Goal: Task Accomplishment & Management: Complete application form

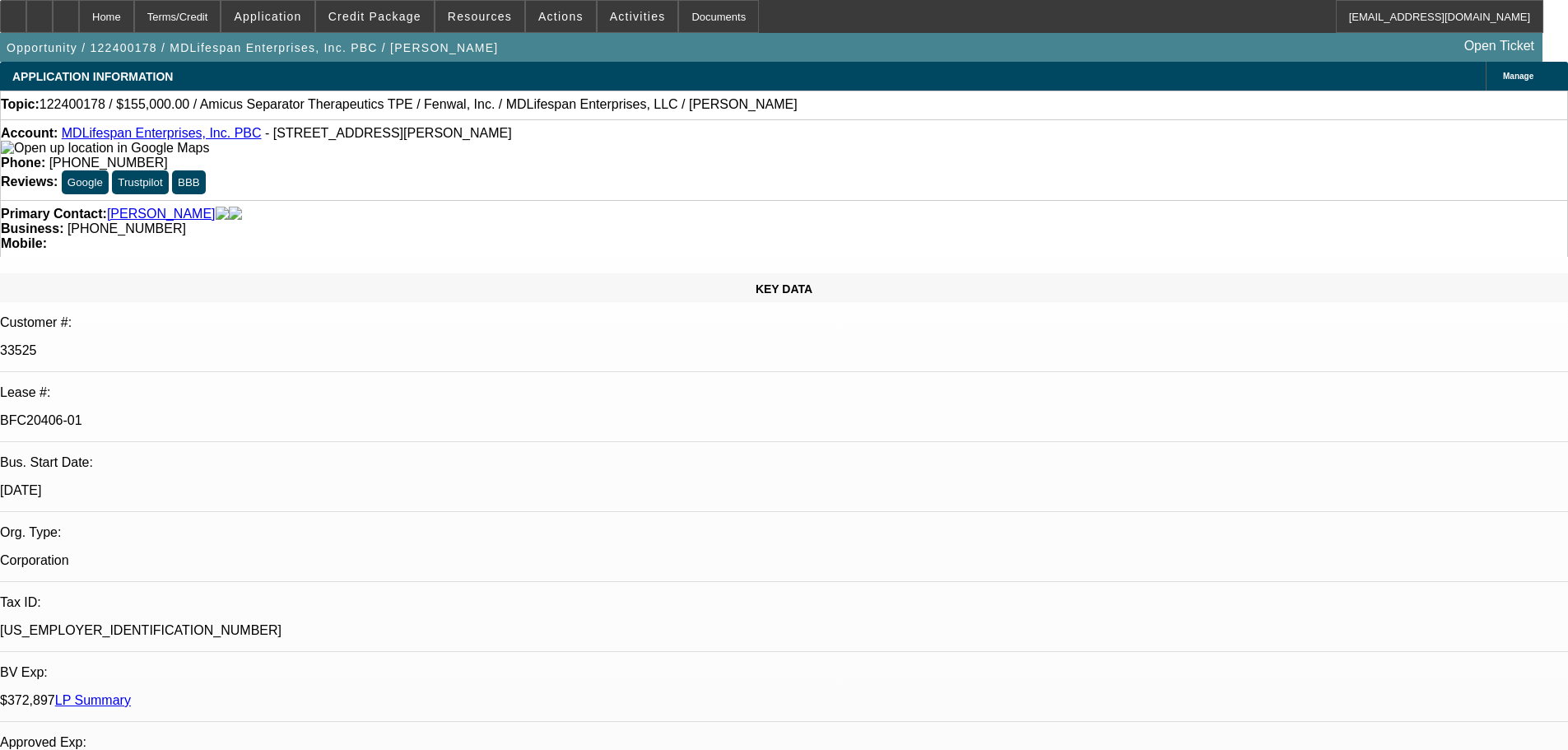
select select "0"
select select "2"
select select "0"
select select "6"
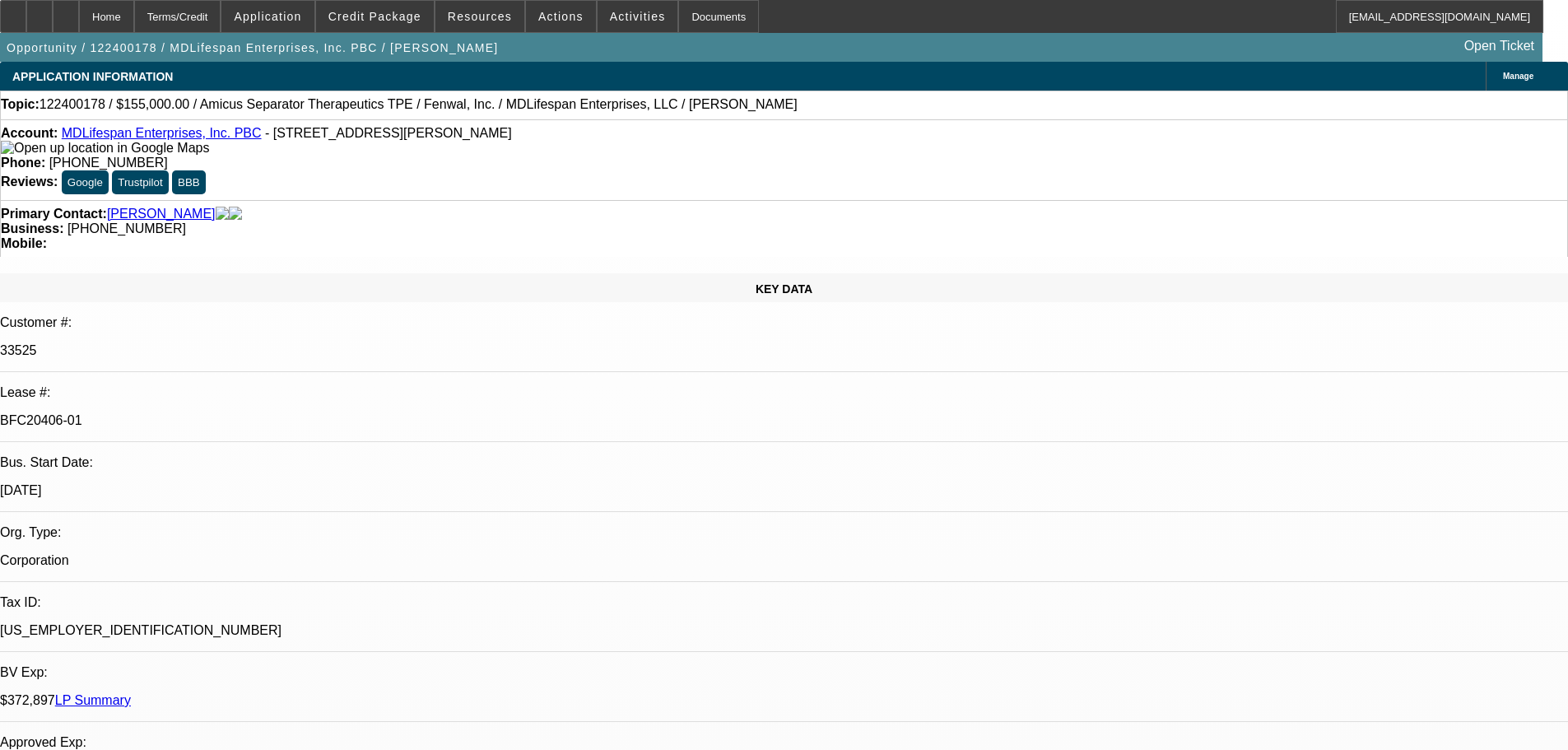
select select "0"
select select "2"
select select "0"
select select "6"
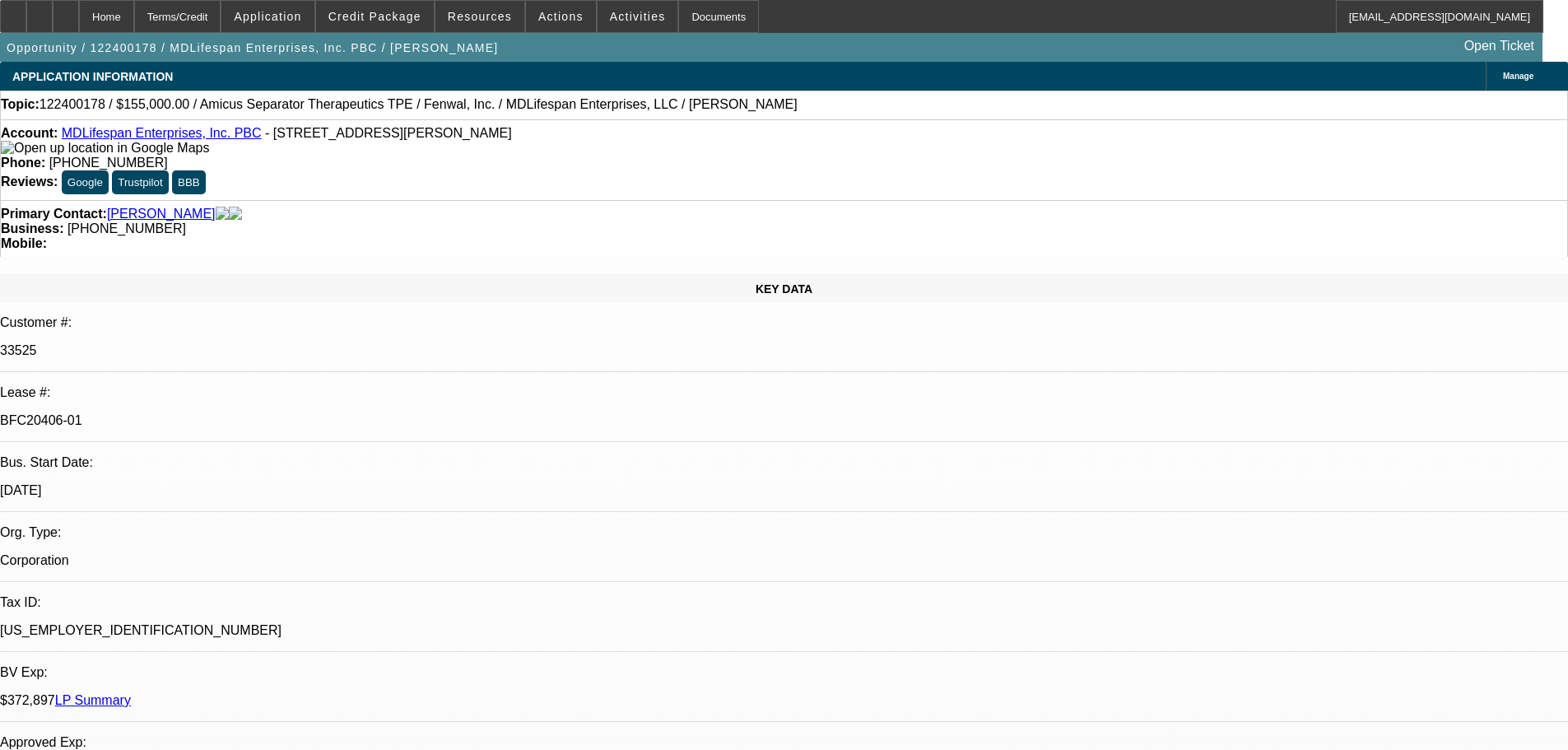
select select "0"
select select "2"
select select "0"
select select "6"
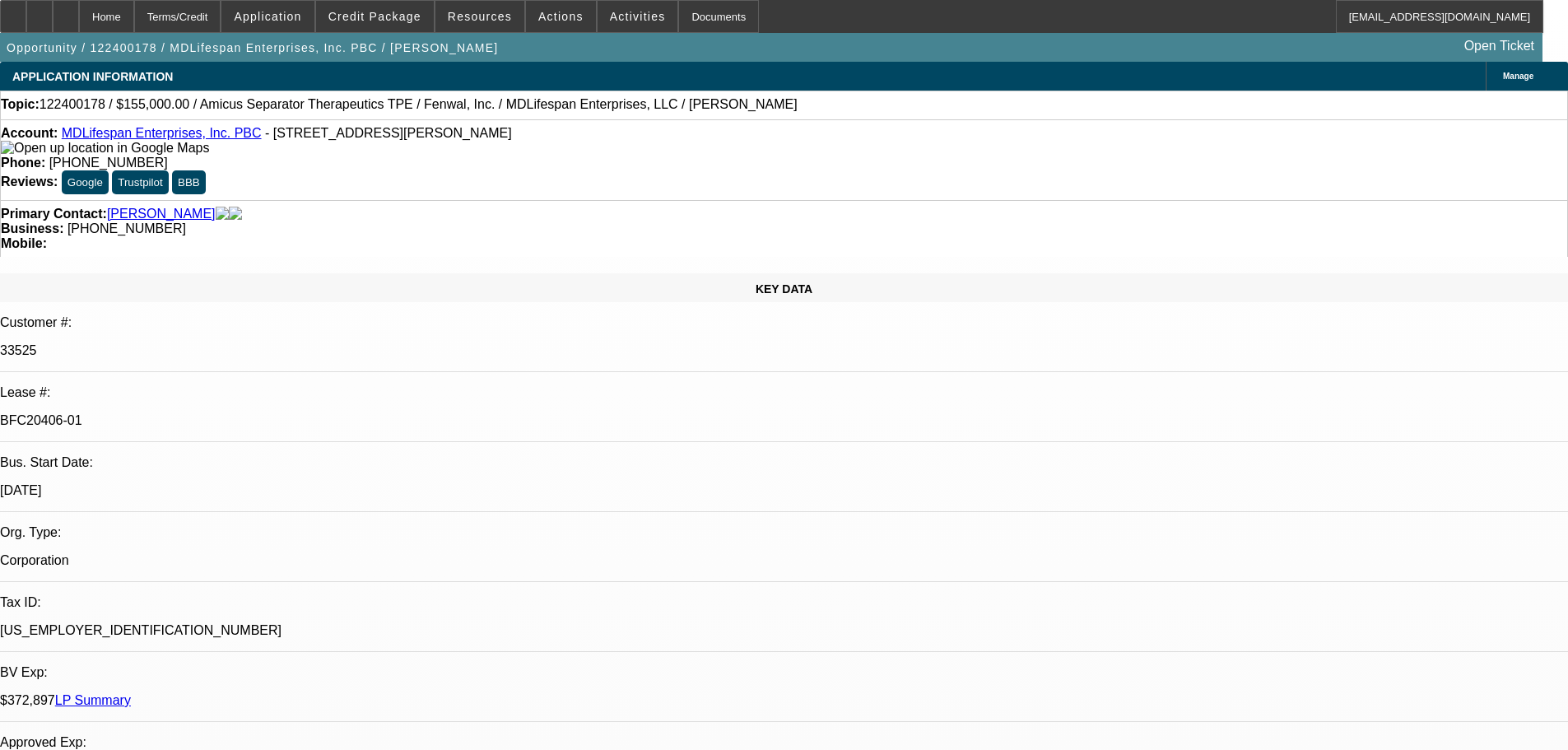
select select "0"
select select "2"
select select "0"
select select "6"
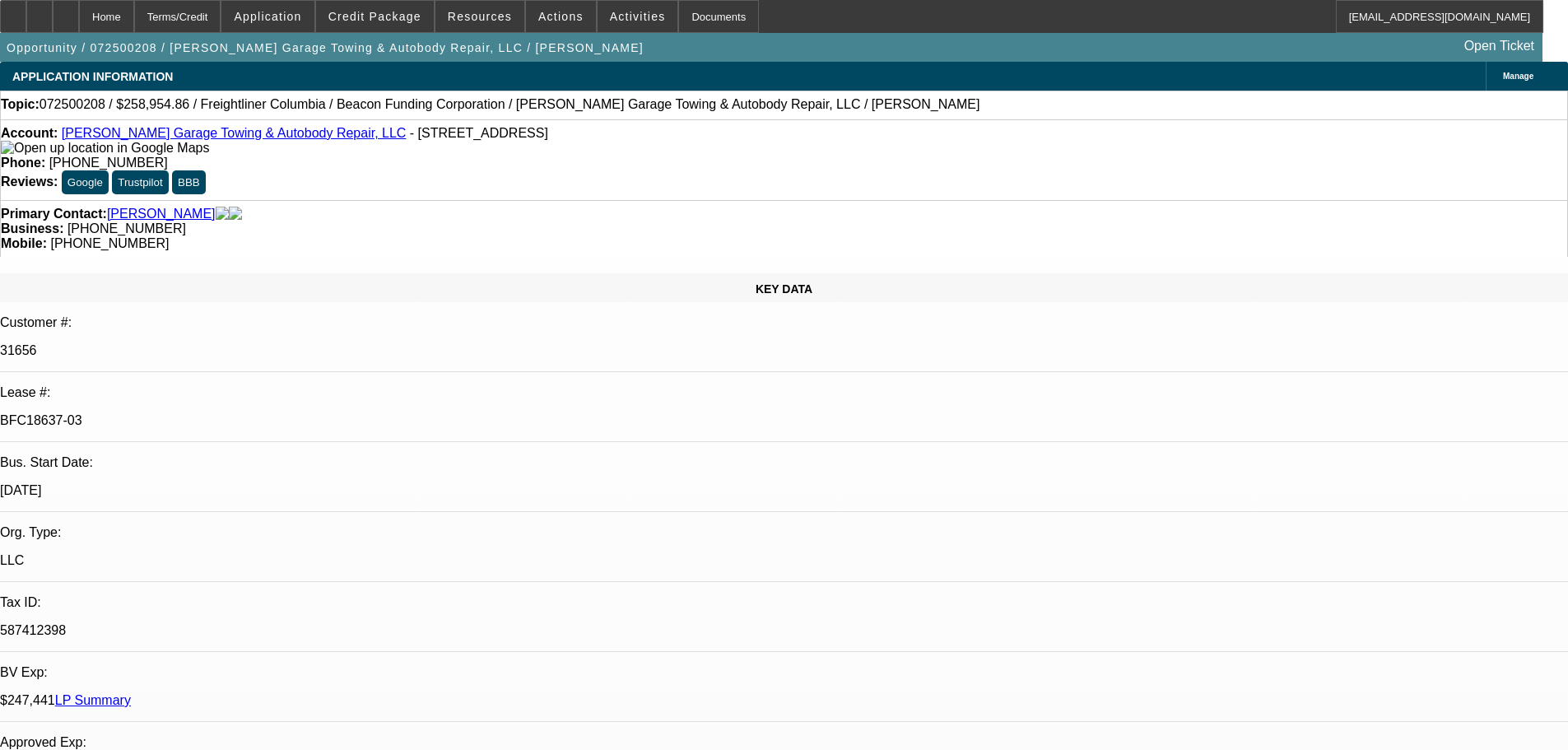
select select "0"
select select "2"
select select "0"
select select "6"
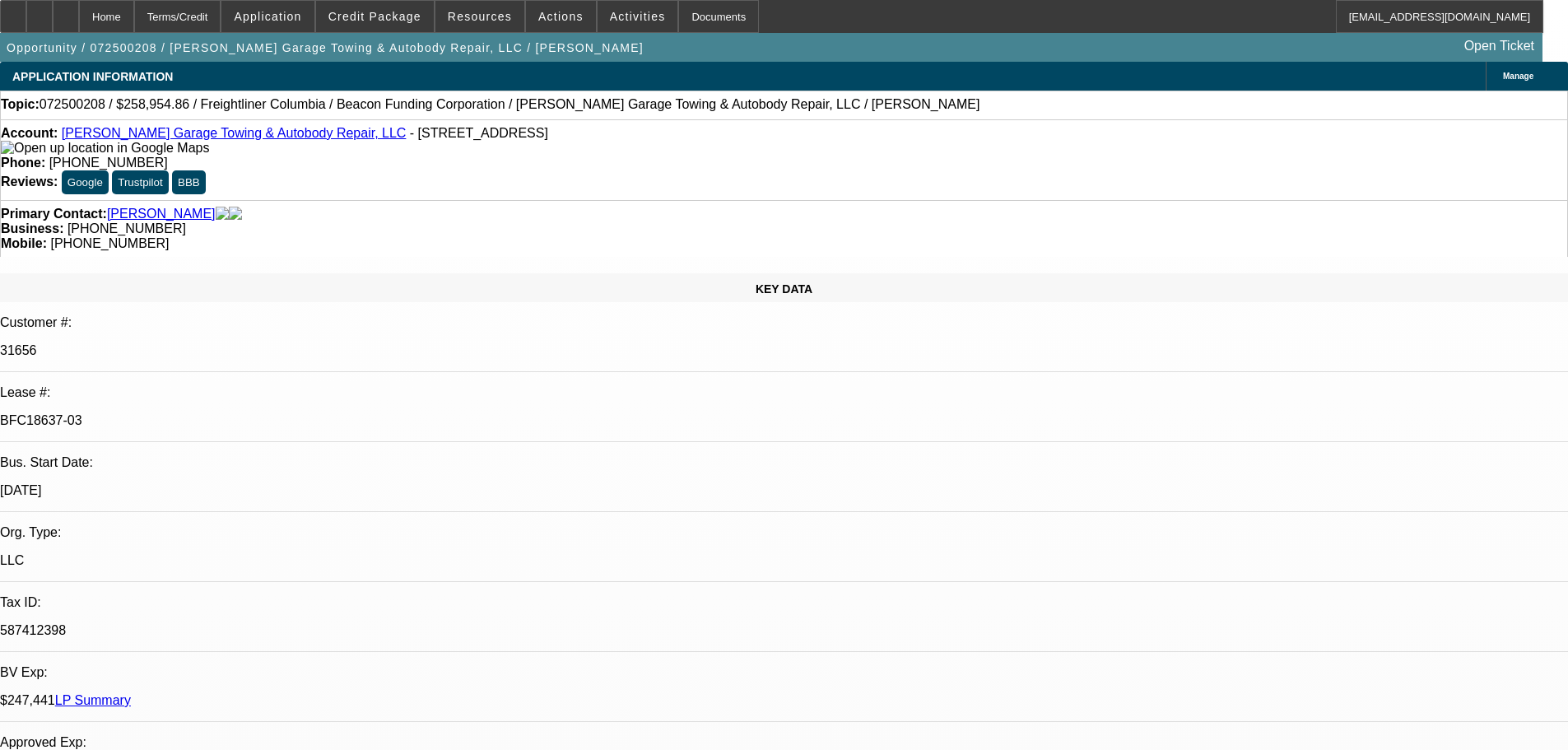
select select "0"
select select "2"
select select "0"
select select "6"
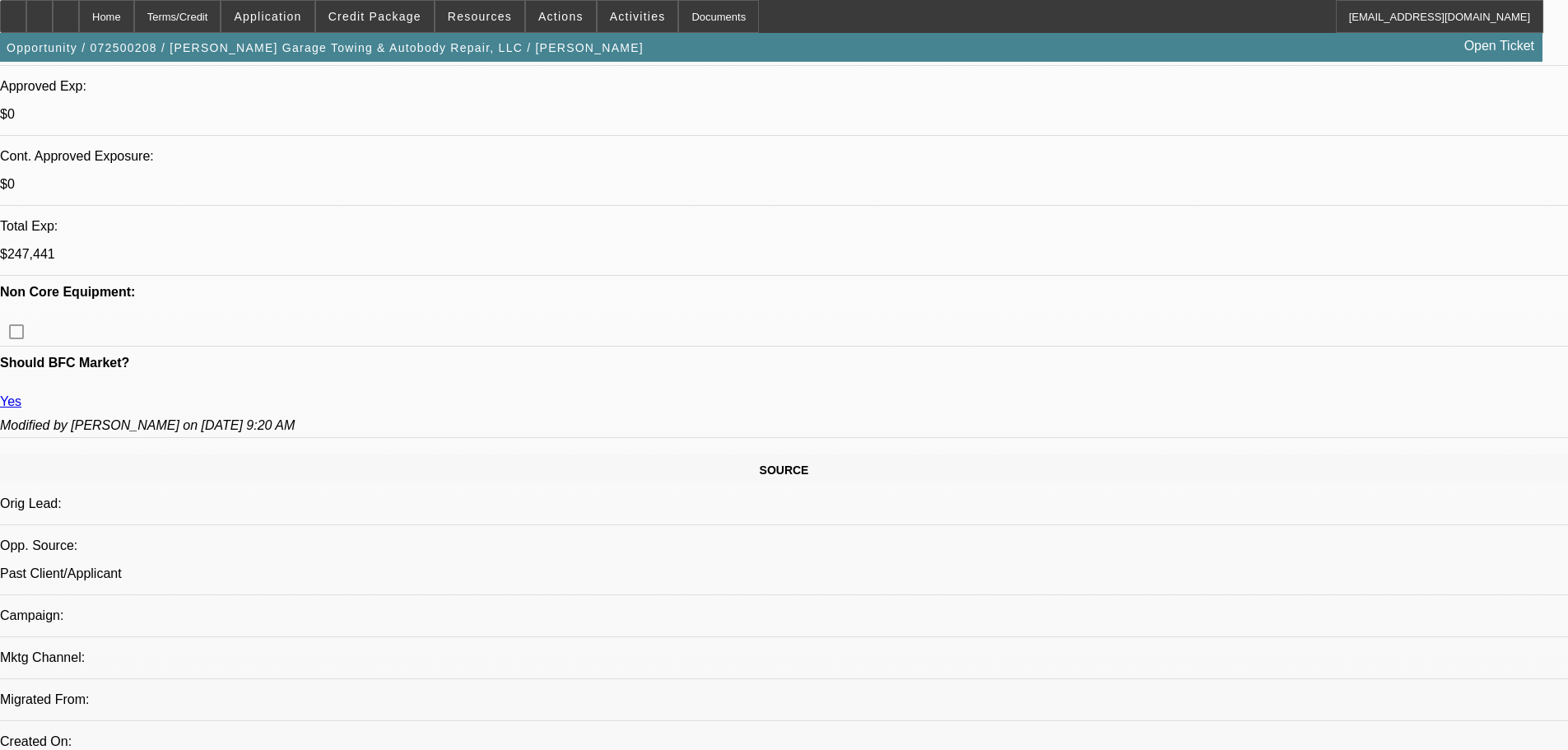
scroll to position [1318, 0]
